Goal: Entertainment & Leisure: Consume media (video, audio)

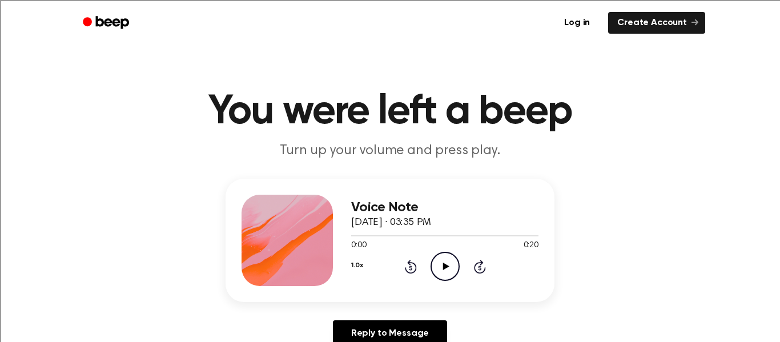
click at [439, 261] on icon "Play Audio" at bounding box center [444, 266] width 29 height 29
click at [437, 258] on icon "Play Audio" at bounding box center [444, 266] width 29 height 29
click at [443, 267] on icon at bounding box center [445, 266] width 6 height 7
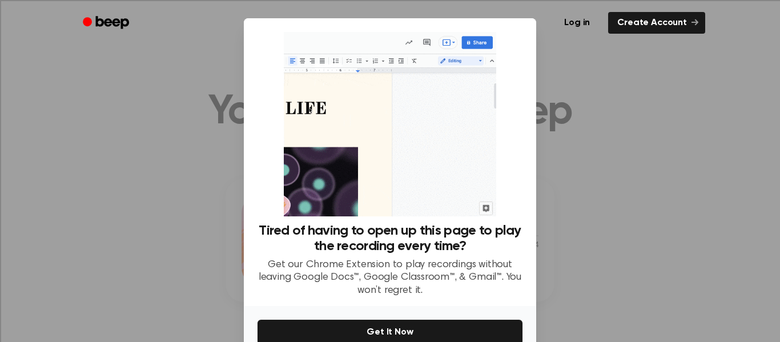
scroll to position [60, 0]
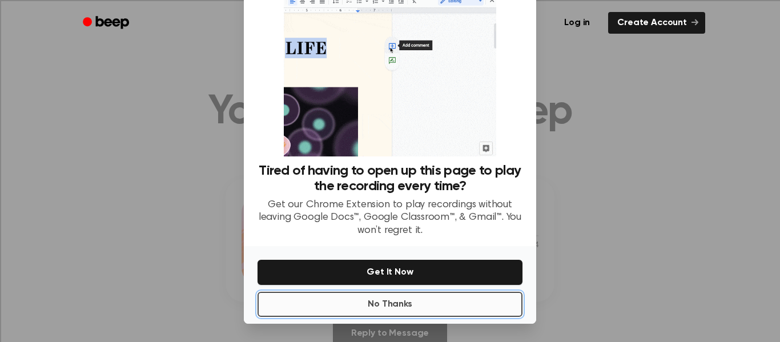
click at [473, 297] on button "No Thanks" at bounding box center [389, 304] width 265 height 25
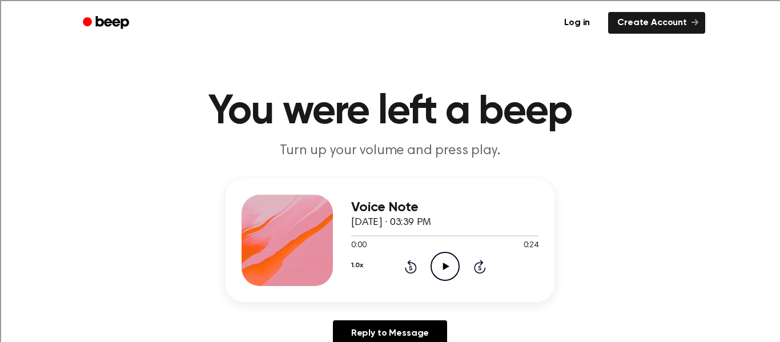
click at [443, 272] on icon "Play Audio" at bounding box center [444, 266] width 29 height 29
click at [441, 269] on icon "Play Audio" at bounding box center [444, 266] width 29 height 29
click at [539, 147] on p "Turn up your volume and press play." at bounding box center [390, 151] width 438 height 19
click at [447, 260] on icon "Play Audio" at bounding box center [444, 266] width 29 height 29
click at [441, 265] on icon "Play Audio" at bounding box center [444, 266] width 29 height 29
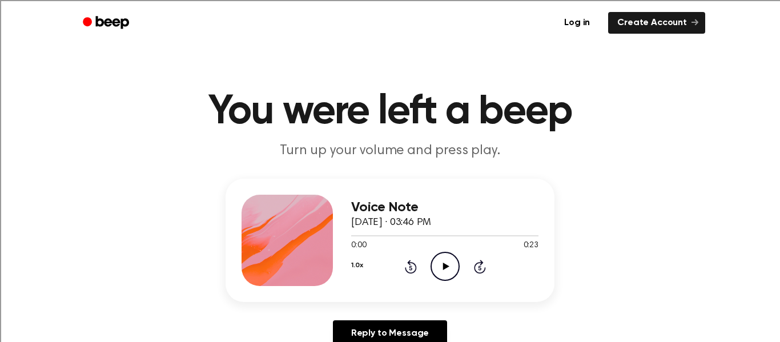
click at [453, 280] on icon "Play Audio" at bounding box center [444, 266] width 29 height 29
click at [433, 260] on icon "Play Audio" at bounding box center [444, 266] width 29 height 29
click at [449, 278] on icon "Play Audio" at bounding box center [444, 266] width 29 height 29
click at [458, 271] on circle at bounding box center [445, 266] width 28 height 28
click at [441, 273] on icon "Play Audio" at bounding box center [444, 266] width 29 height 29
